Goal: Use online tool/utility: Utilize a website feature to perform a specific function

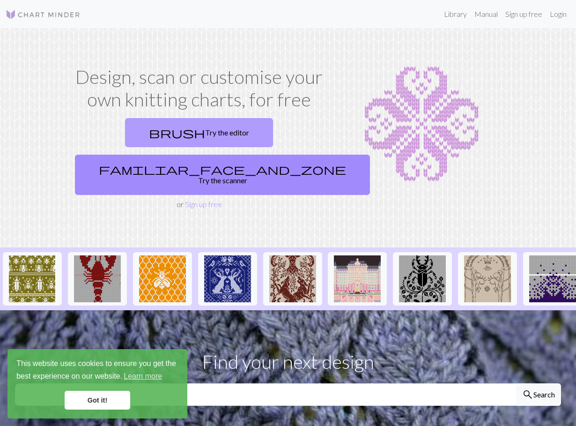
click at [152, 132] on link "brush Try the editor" at bounding box center [199, 132] width 148 height 29
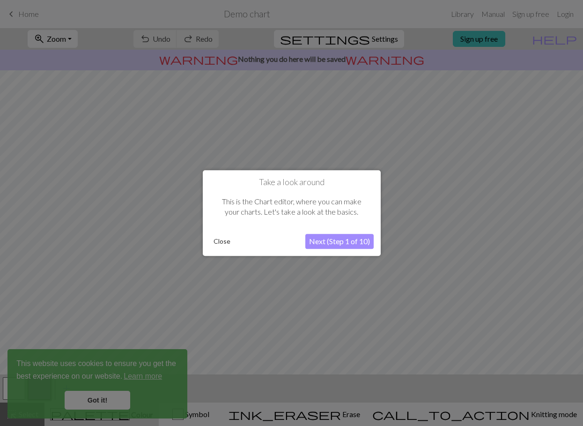
click at [331, 240] on button "Next (Step 1 of 10)" at bounding box center [339, 241] width 68 height 15
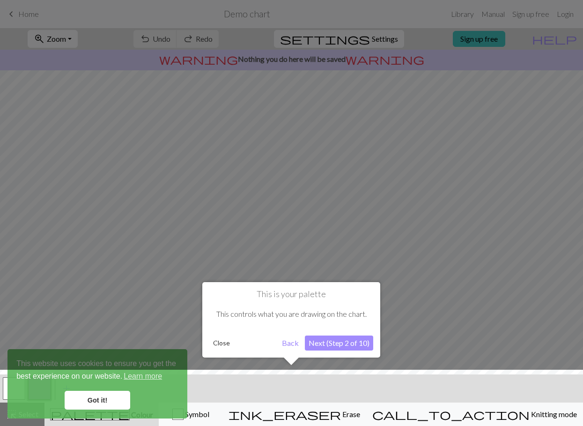
click at [331, 344] on button "Next (Step 2 of 10)" at bounding box center [339, 342] width 68 height 15
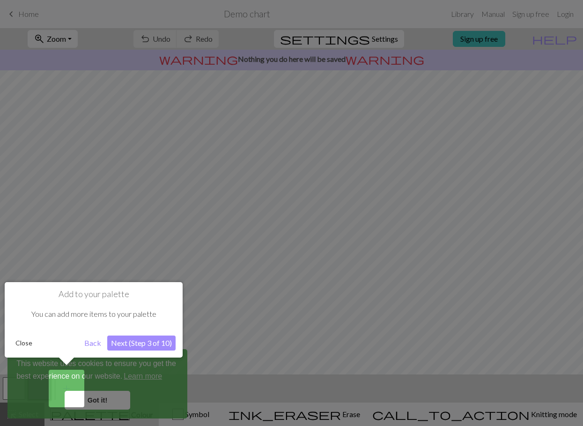
click at [140, 337] on button "Next (Step 3 of 10)" at bounding box center [141, 342] width 68 height 15
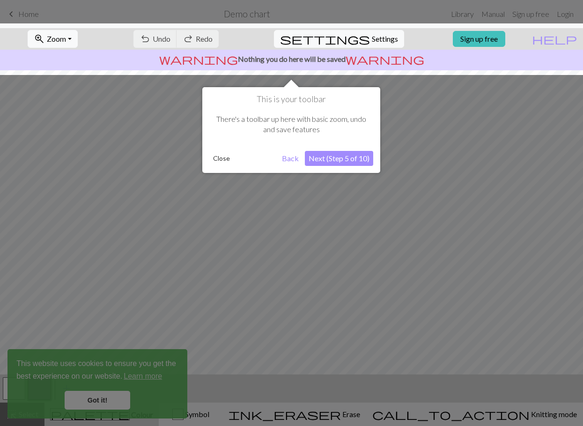
click at [327, 158] on button "Next (Step 5 of 10)" at bounding box center [339, 158] width 68 height 15
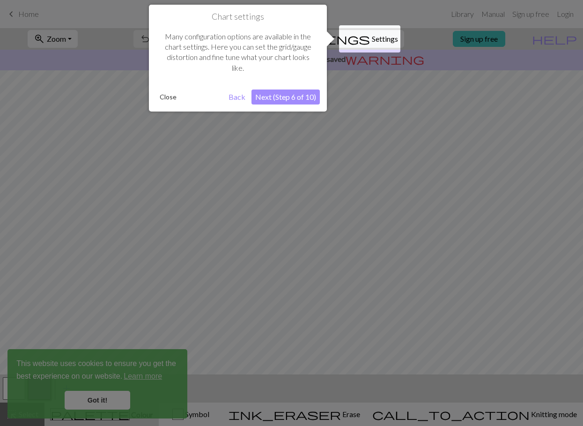
click at [307, 96] on button "Next (Step 6 of 10)" at bounding box center [286, 96] width 68 height 15
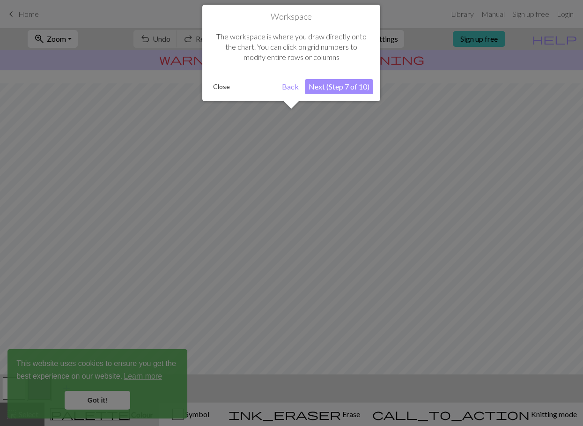
scroll to position [45, 0]
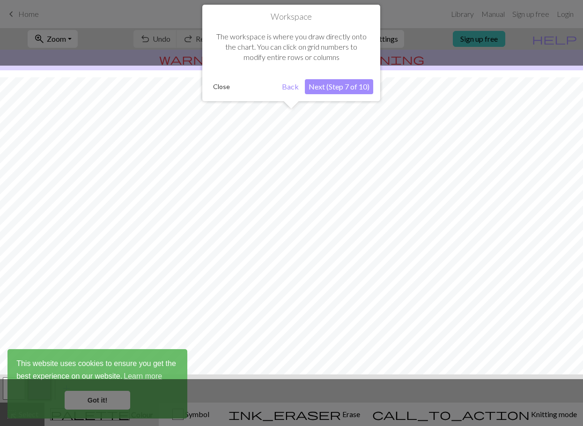
click at [209, 82] on div "Workspace The workspace is where you draw directly onto the chart. You can clic…" at bounding box center [291, 53] width 178 height 97
click at [226, 85] on button "Close" at bounding box center [221, 87] width 24 height 14
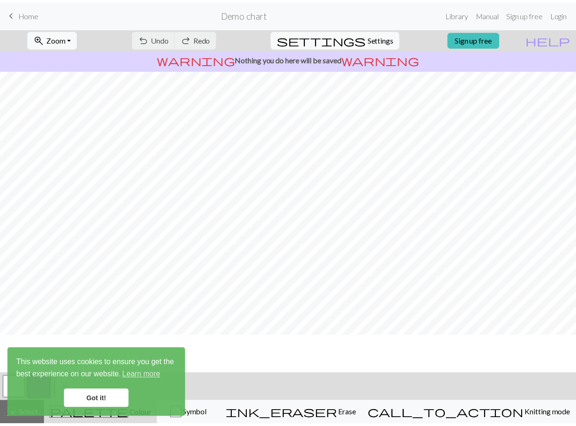
scroll to position [0, 0]
